Goal: Navigation & Orientation: Find specific page/section

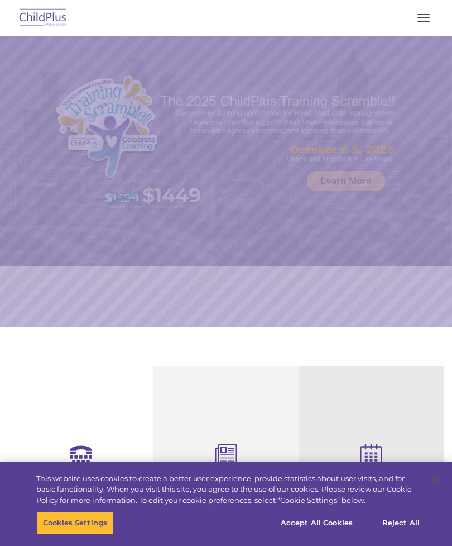
select select "MEDIUM"
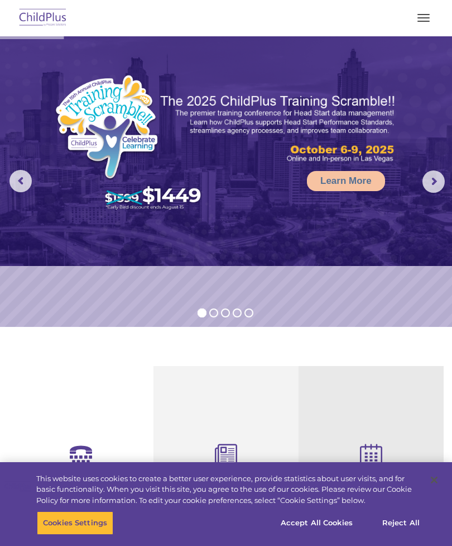
click at [431, 36] on rs-progress at bounding box center [226, 37] width 452 height 3
click at [425, 18] on button "button" at bounding box center [423, 18] width 23 height 18
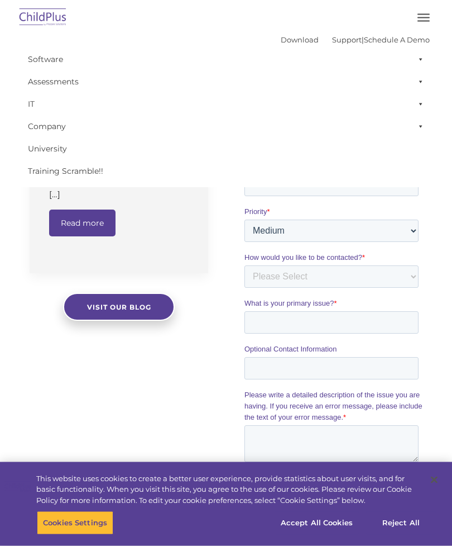
scroll to position [1091, 0]
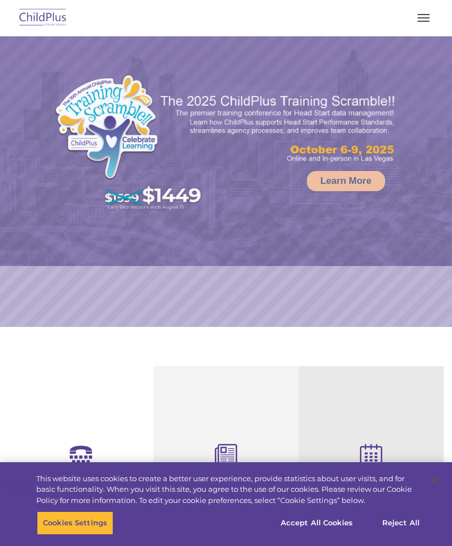
select select "MEDIUM"
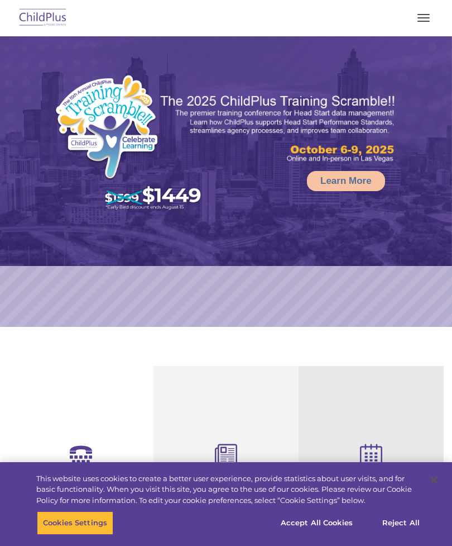
select select "MEDIUM"
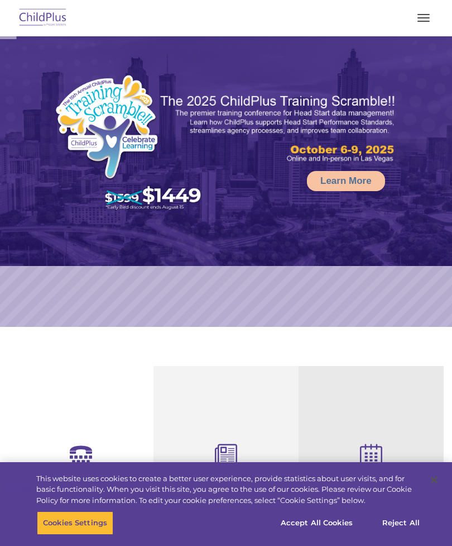
click at [424, 23] on button "button" at bounding box center [423, 18] width 23 height 18
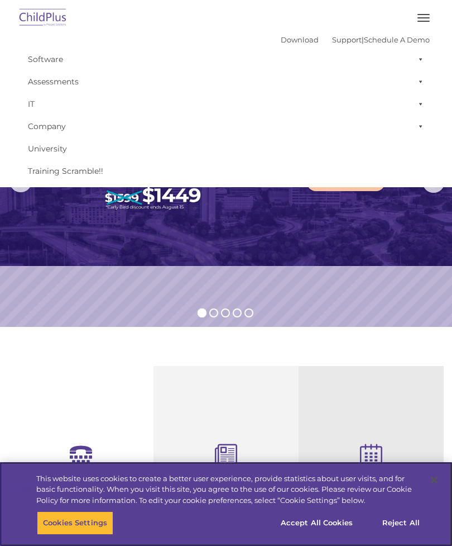
click at [312, 515] on button "Accept All Cookies" at bounding box center [317, 522] width 84 height 23
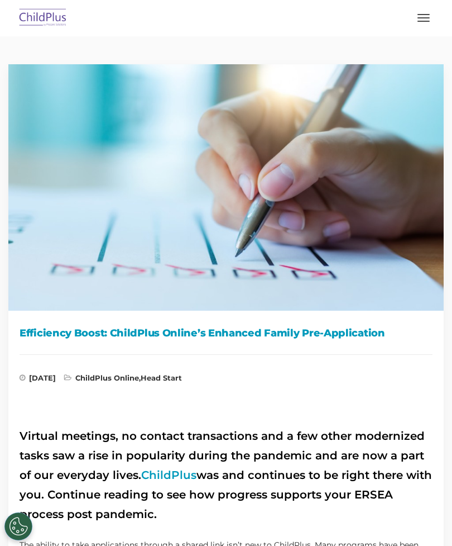
click at [435, 18] on button "button" at bounding box center [423, 18] width 23 height 18
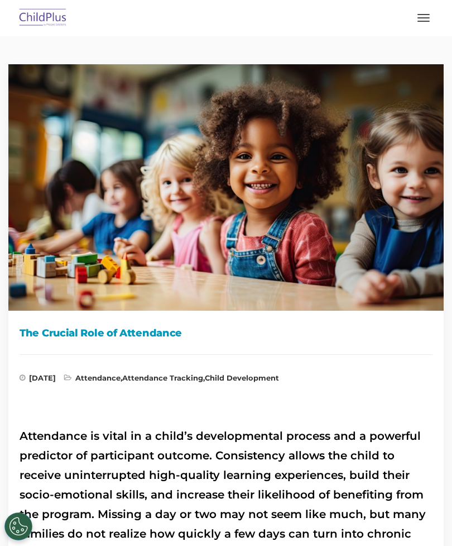
click at [421, 25] on button "button" at bounding box center [423, 18] width 23 height 18
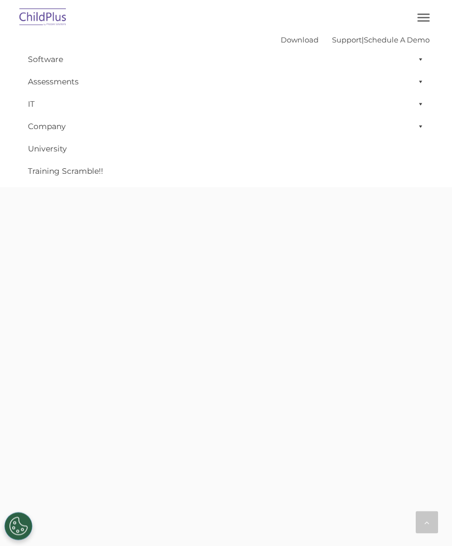
scroll to position [1542, 0]
